Goal: Information Seeking & Learning: Check status

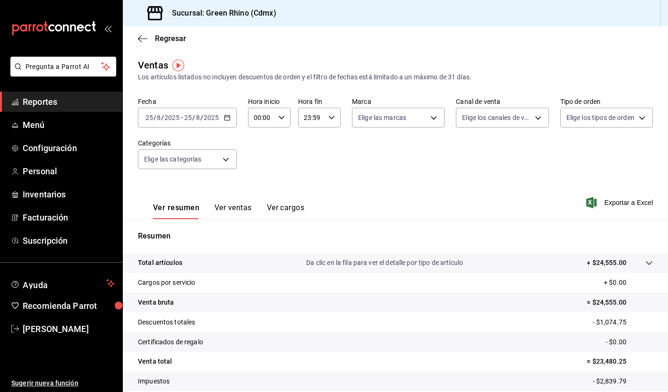
click at [52, 99] on span "Reportes" at bounding box center [69, 101] width 92 height 13
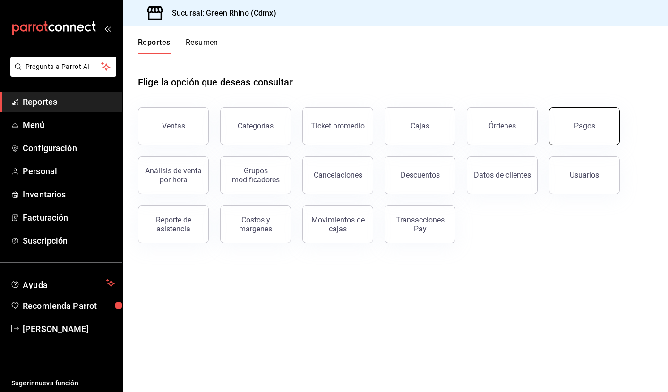
click at [574, 116] on button "Pagos" at bounding box center [584, 126] width 71 height 38
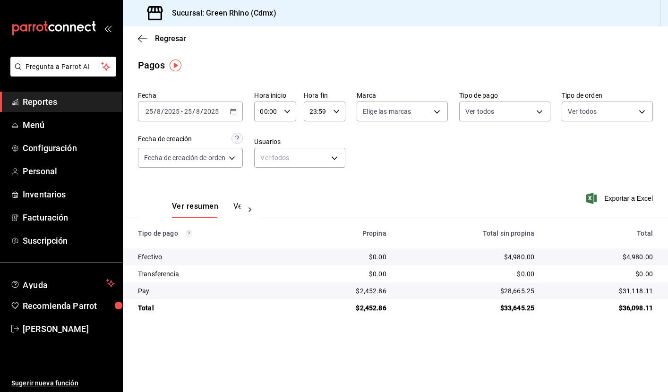
click at [232, 111] on \(Stroke\) "button" at bounding box center [233, 111] width 6 height 5
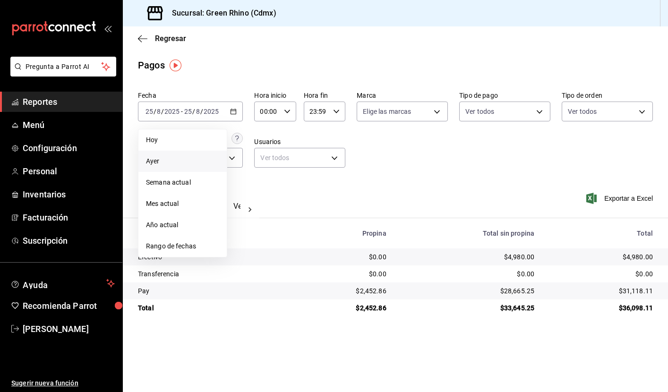
click at [173, 166] on li "Ayer" at bounding box center [182, 161] width 88 height 21
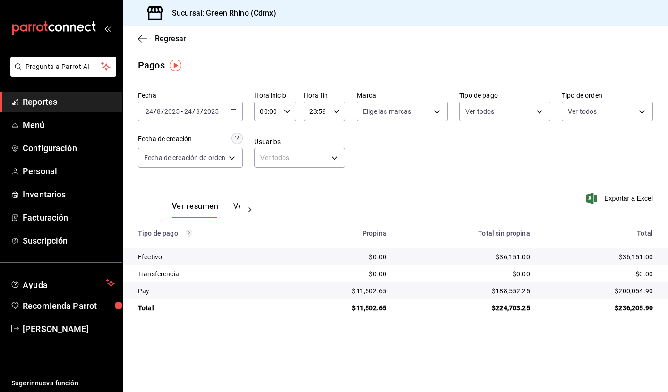
click at [47, 103] on span "Reportes" at bounding box center [69, 101] width 92 height 13
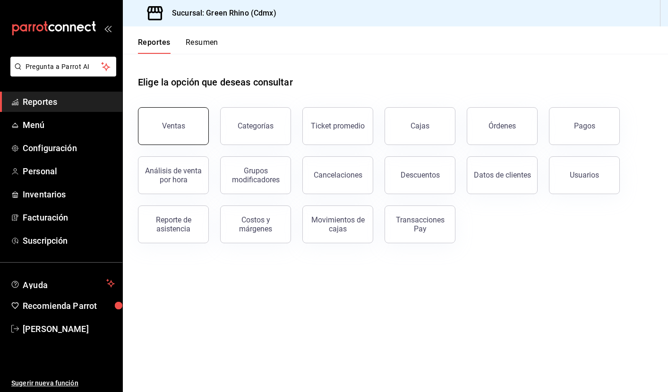
click at [171, 116] on button "Ventas" at bounding box center [173, 126] width 71 height 38
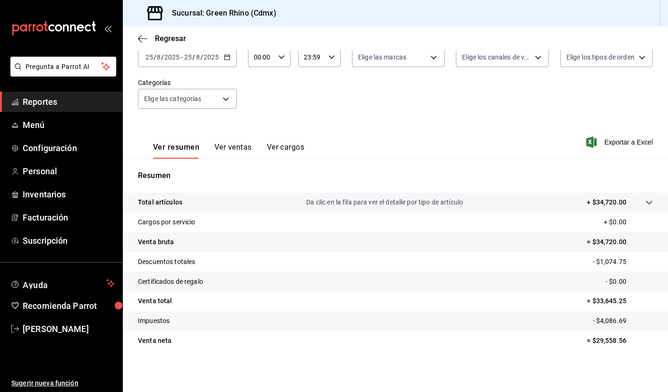
scroll to position [60, 0]
